Goal: Find specific page/section: Find specific page/section

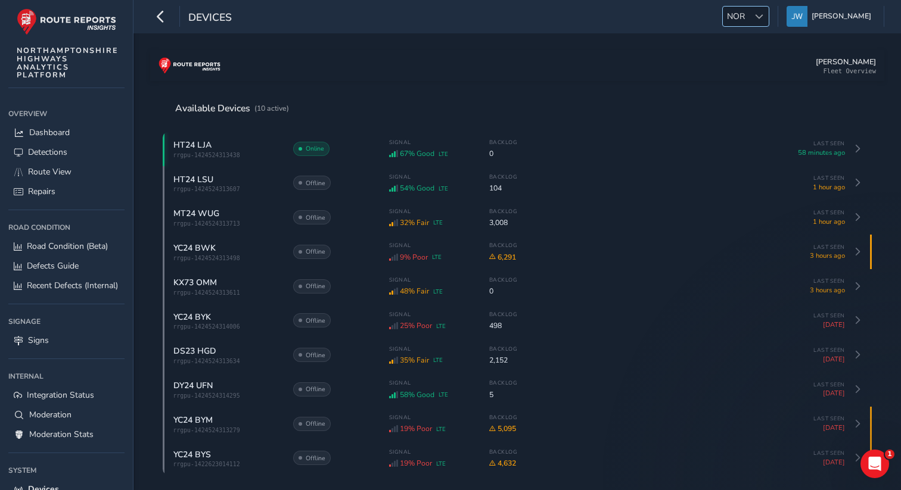
click at [749, 20] on span "NOR" at bounding box center [736, 17] width 26 height 20
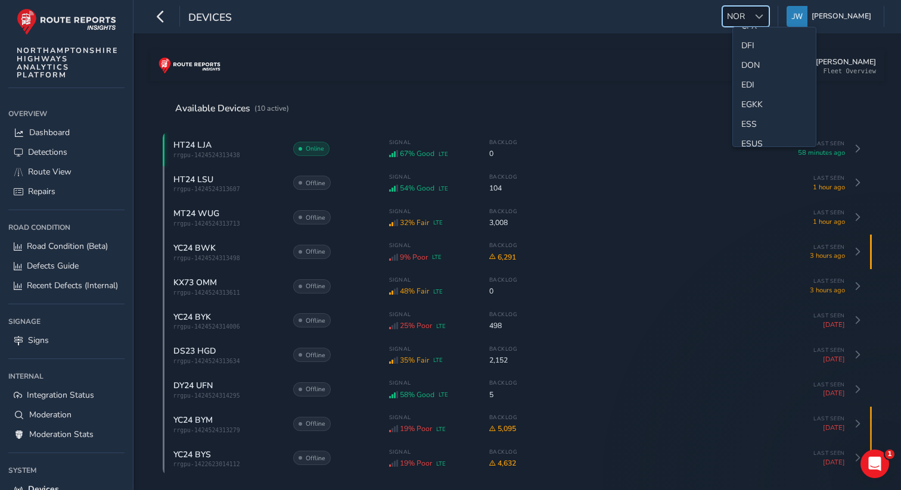
scroll to position [119, 0]
click at [748, 117] on li "ESS" at bounding box center [774, 119] width 83 height 20
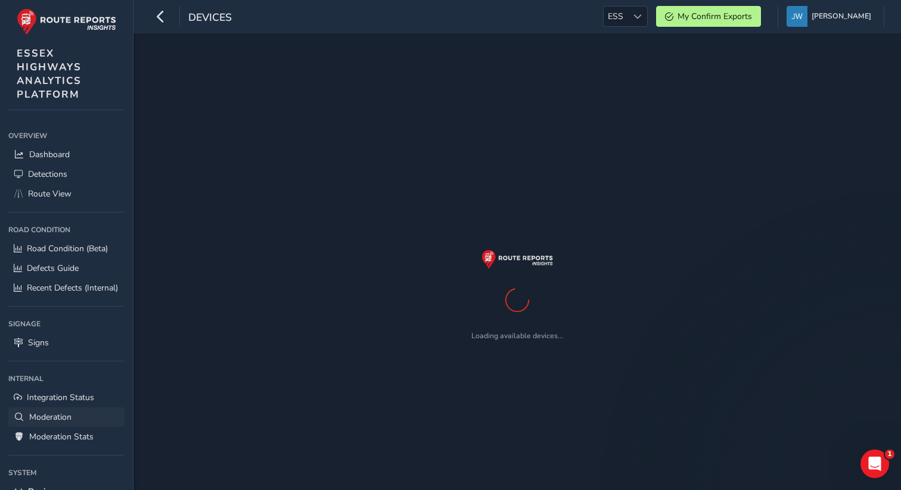
scroll to position [82, 0]
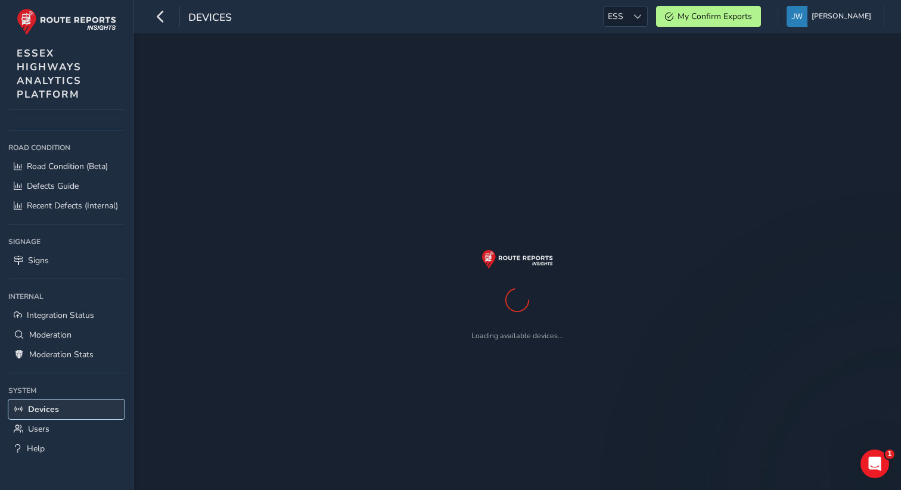
click at [50, 411] on span "Devices" at bounding box center [43, 409] width 31 height 11
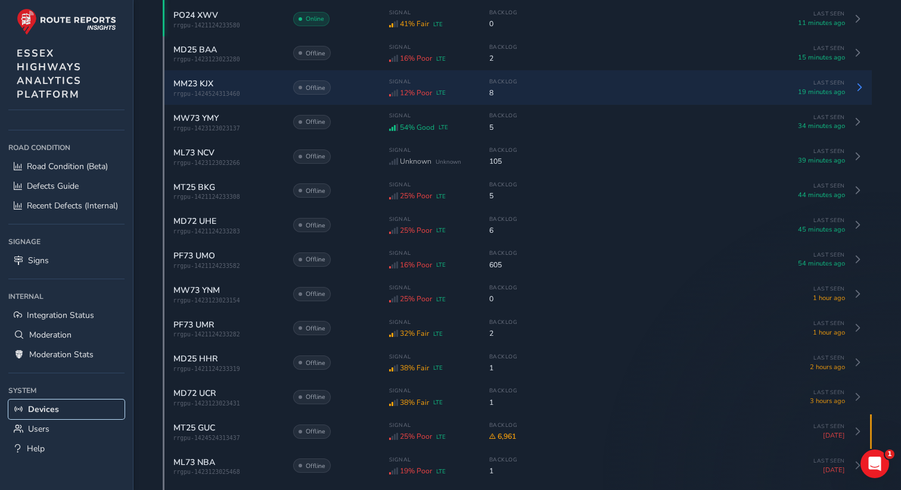
scroll to position [0, 0]
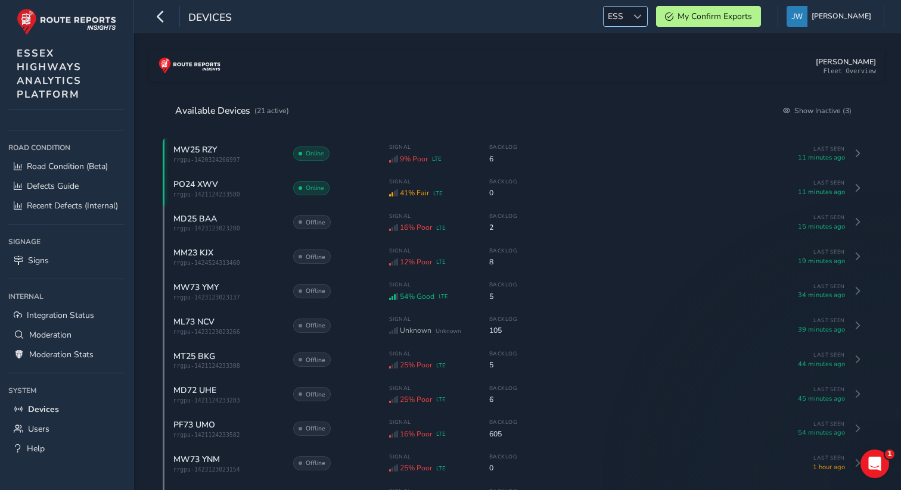
click at [639, 18] on div at bounding box center [637, 17] width 20 height 20
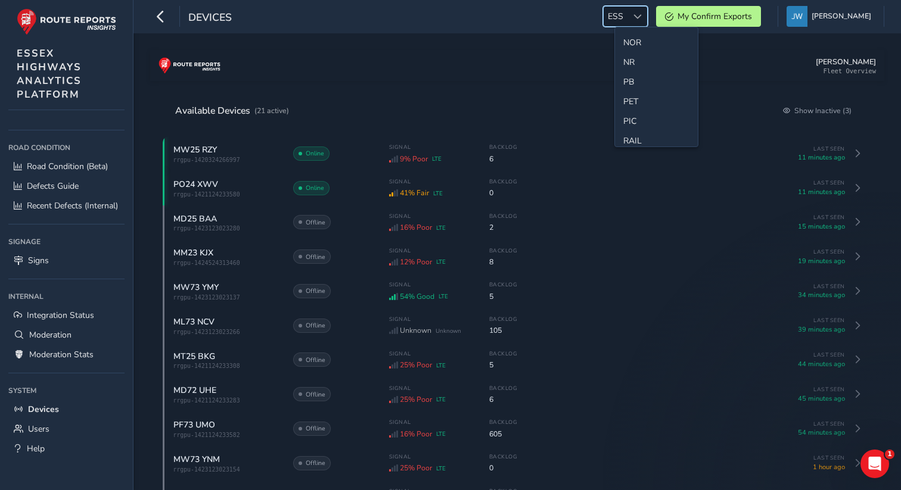
scroll to position [456, 0]
click at [639, 42] on li "NOR" at bounding box center [656, 37] width 83 height 20
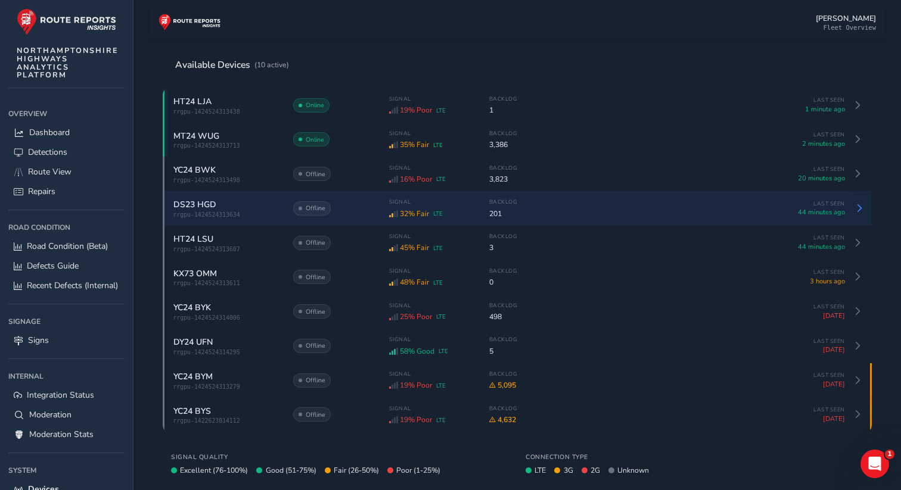
scroll to position [50, 0]
